Goal: Find specific page/section: Find specific page/section

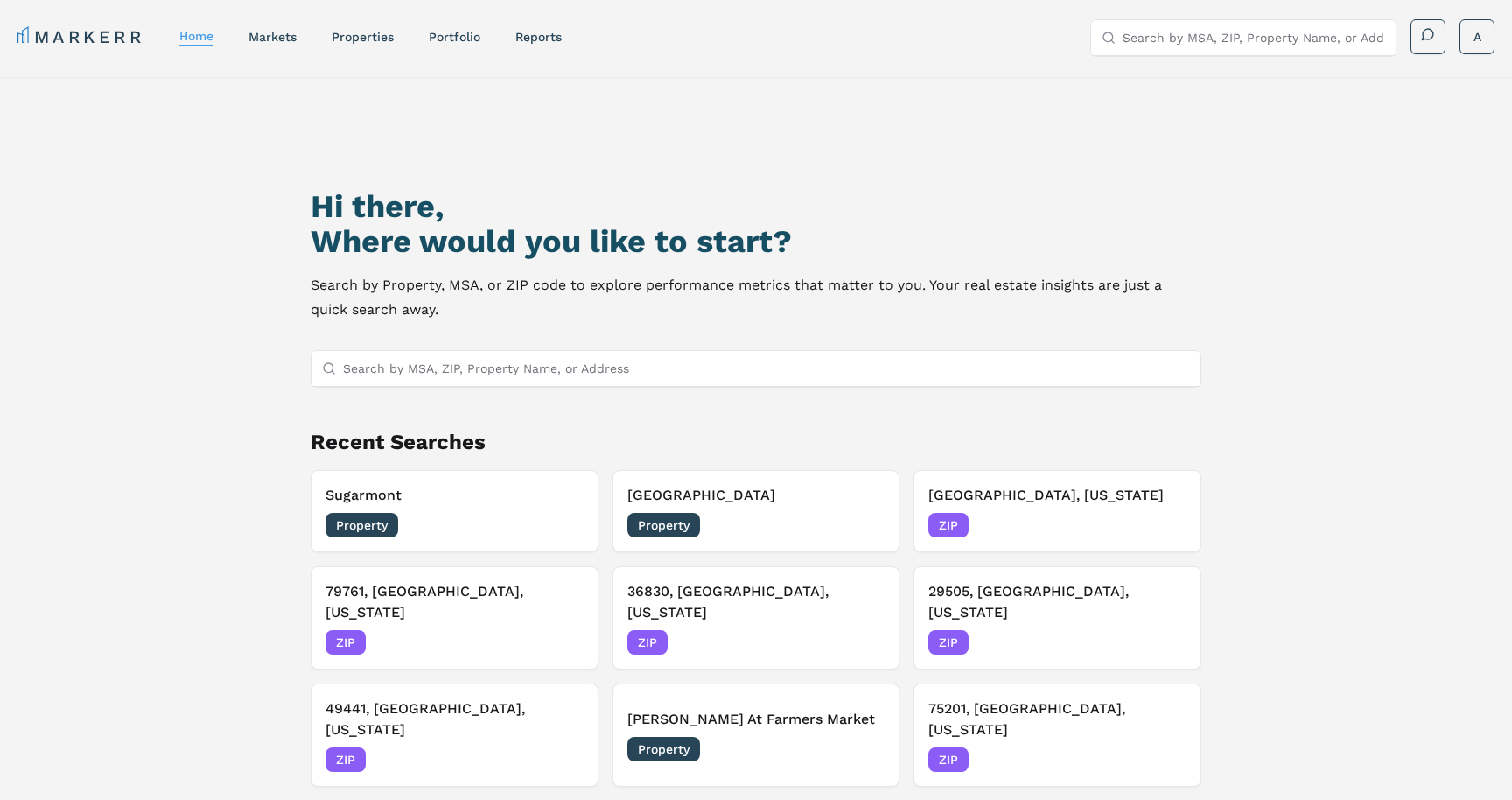
click at [1215, 37] on input "Search by MSA, ZIP, Property Name, or Address" at bounding box center [1254, 38] width 262 height 35
type input "casper wyoming"
click at [1217, 81] on div "Casper, Wyoming MSA" at bounding box center [1243, 72] width 305 height 30
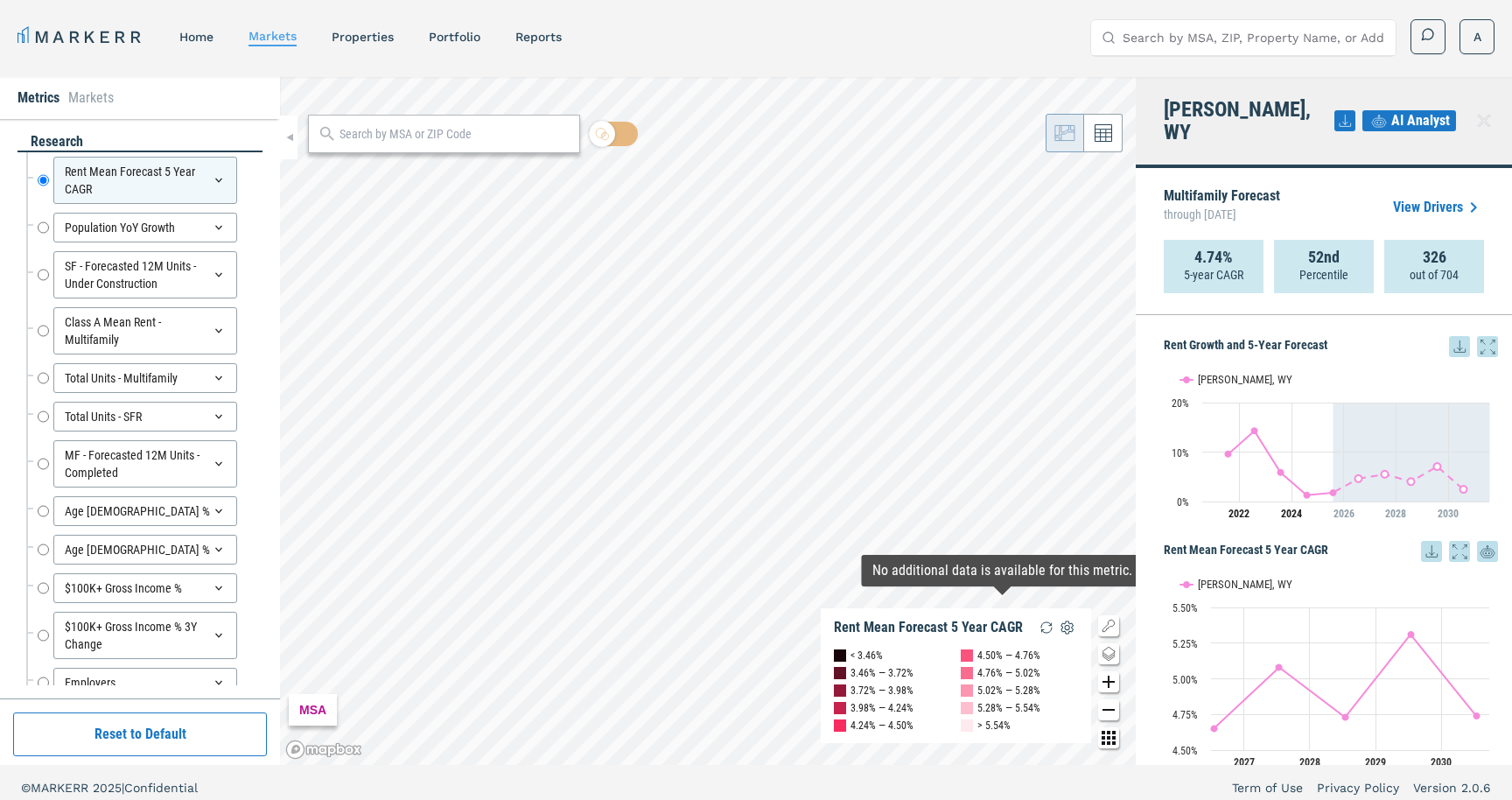
click at [1110, 680] on icon "Zoom in map button" at bounding box center [1109, 681] width 12 height 12
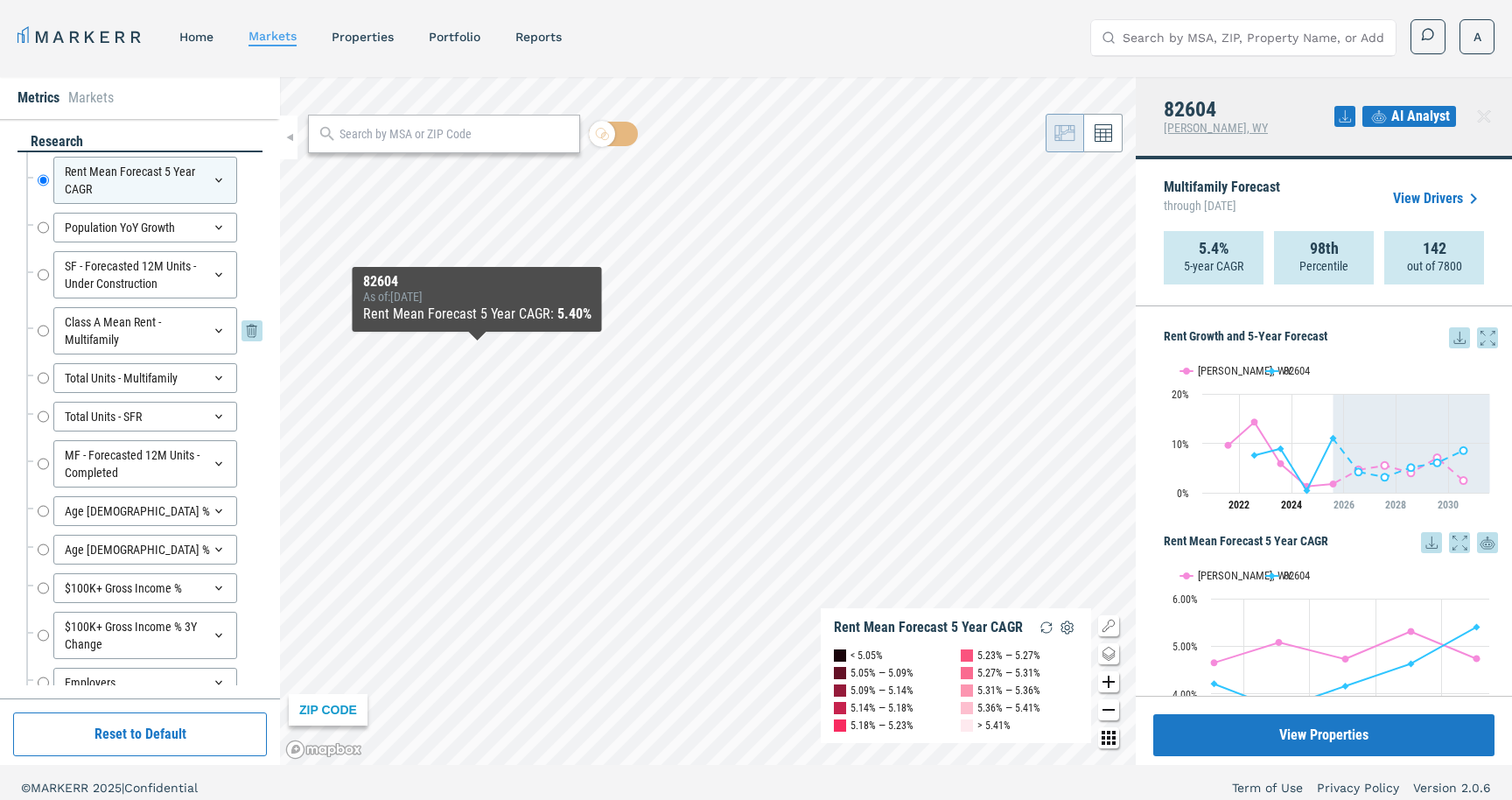
click at [41, 328] on input "Class A Mean Rent - Multifamily" at bounding box center [43, 330] width 12 height 47
radio input "false"
radio input "true"
